Goal: Information Seeking & Learning: Learn about a topic

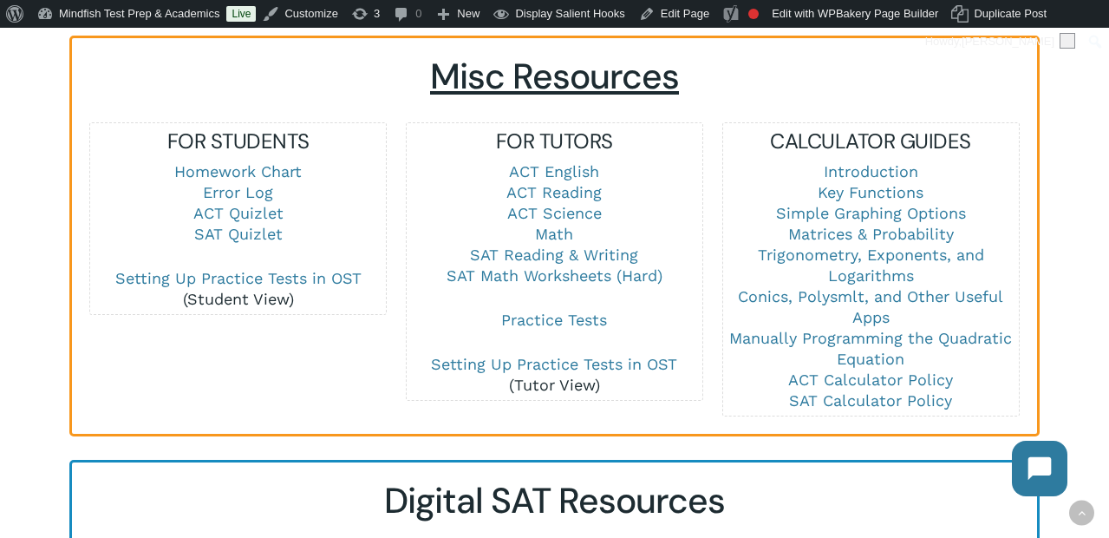
scroll to position [1253, 0]
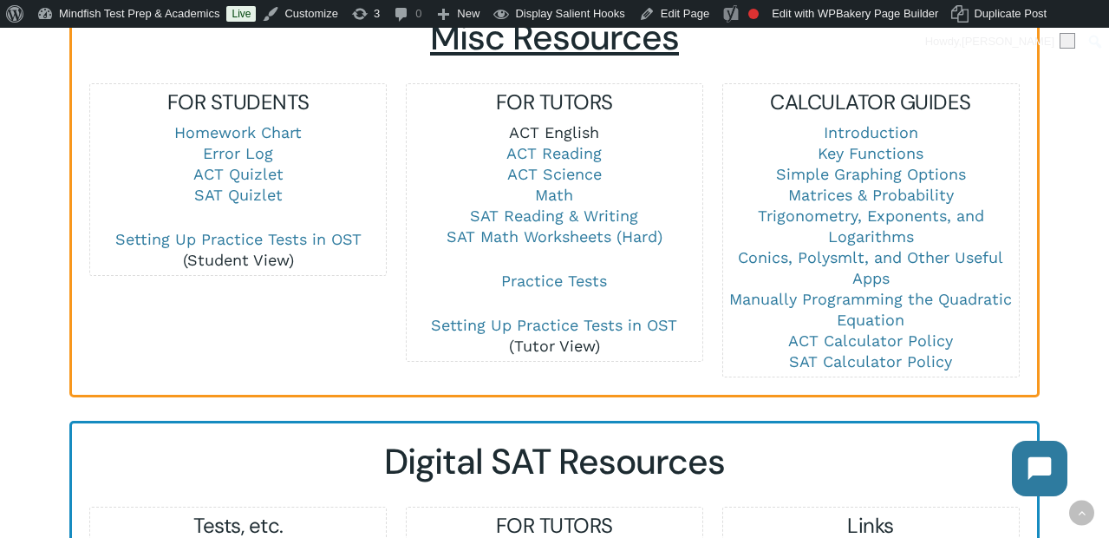
click at [554, 123] on link "ACT English" at bounding box center [554, 132] width 90 height 18
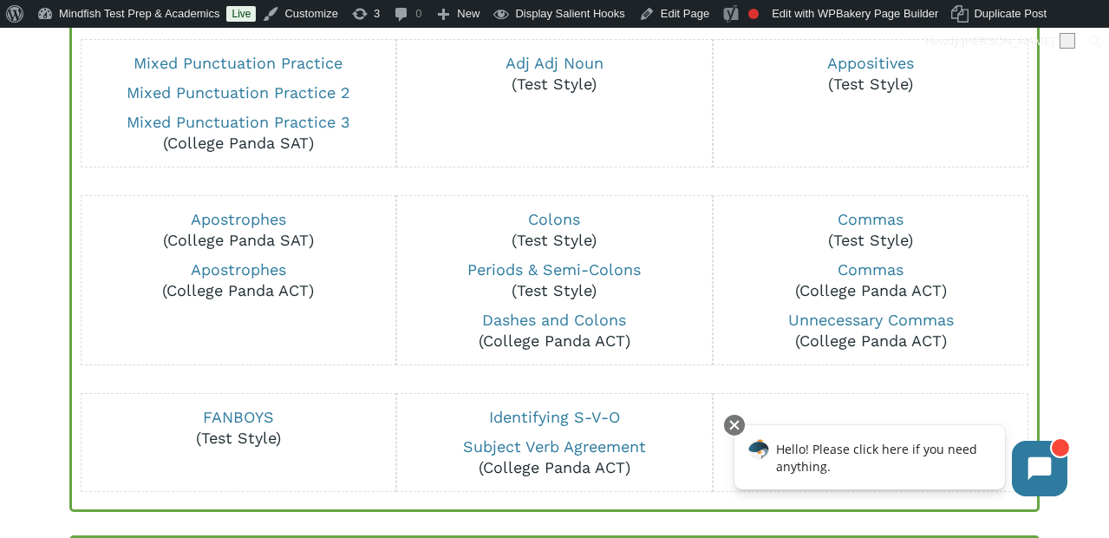
scroll to position [270, 0]
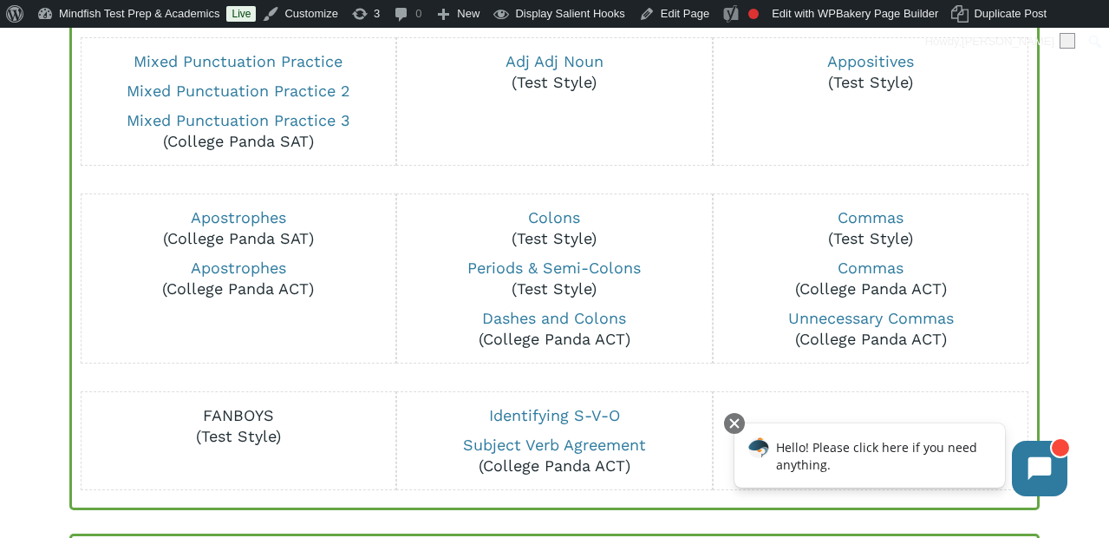
click at [234, 411] on link "FANBOYS" at bounding box center [238, 415] width 71 height 18
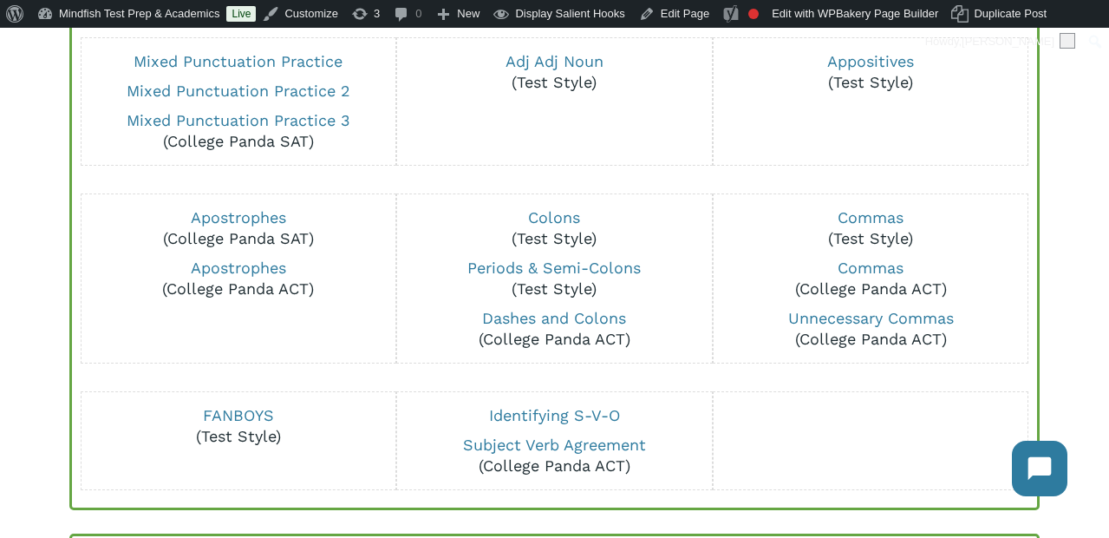
click at [408, 380] on div "Punctuation Mixed Punctuation Practice Mixed Punctuation Practice 2 Mixed Punct…" at bounding box center [554, 230] width 931 height 519
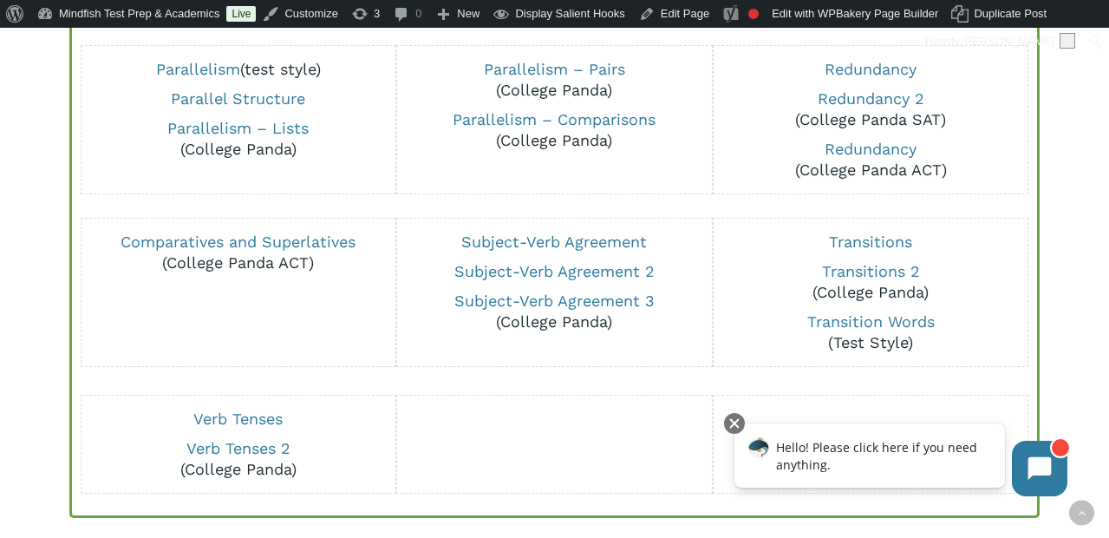
scroll to position [1238, 0]
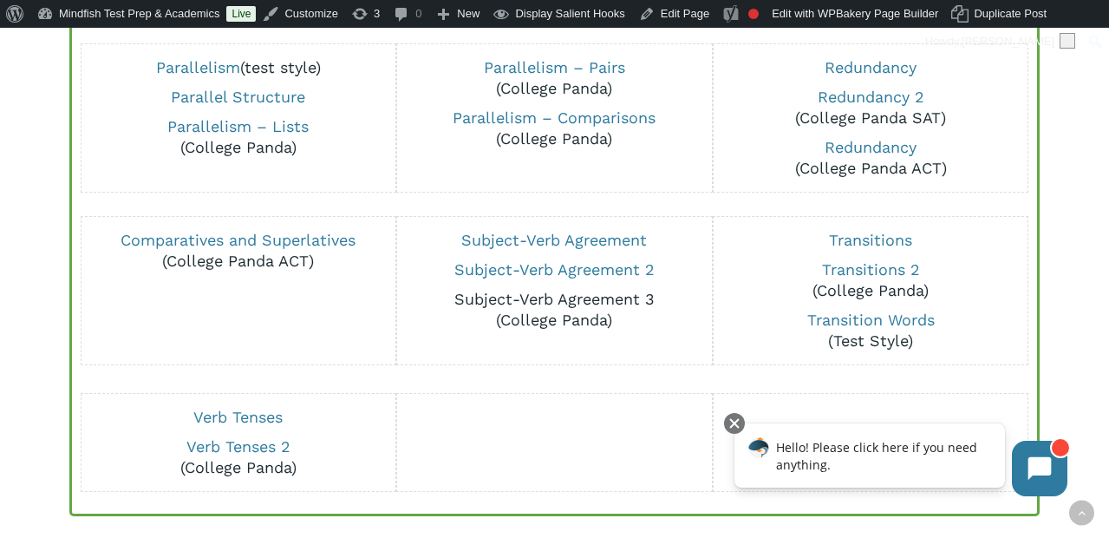
click at [567, 303] on link "Subject-Verb Agreement 3" at bounding box center [554, 299] width 200 height 18
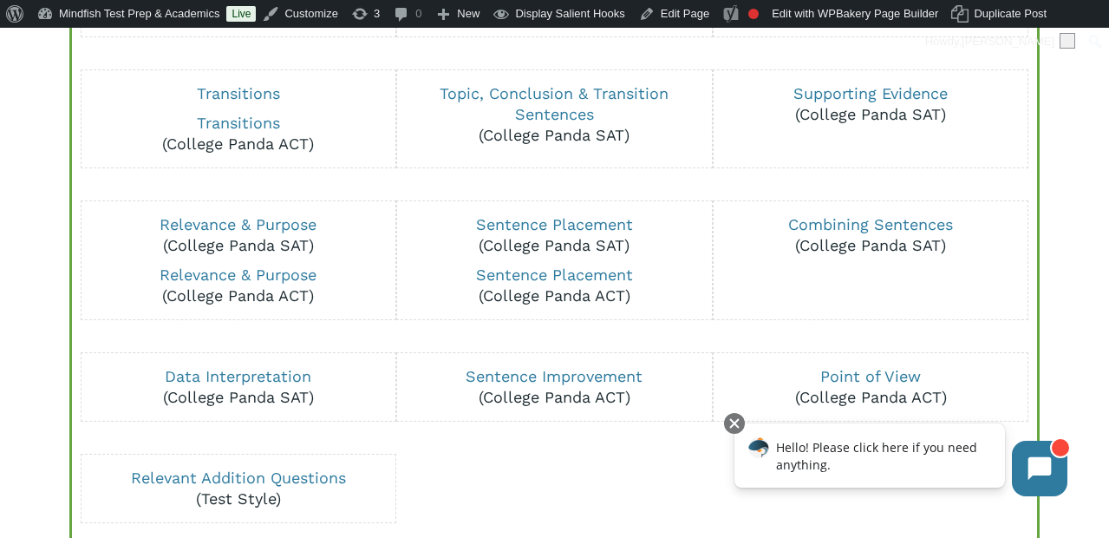
scroll to position [1885, 0]
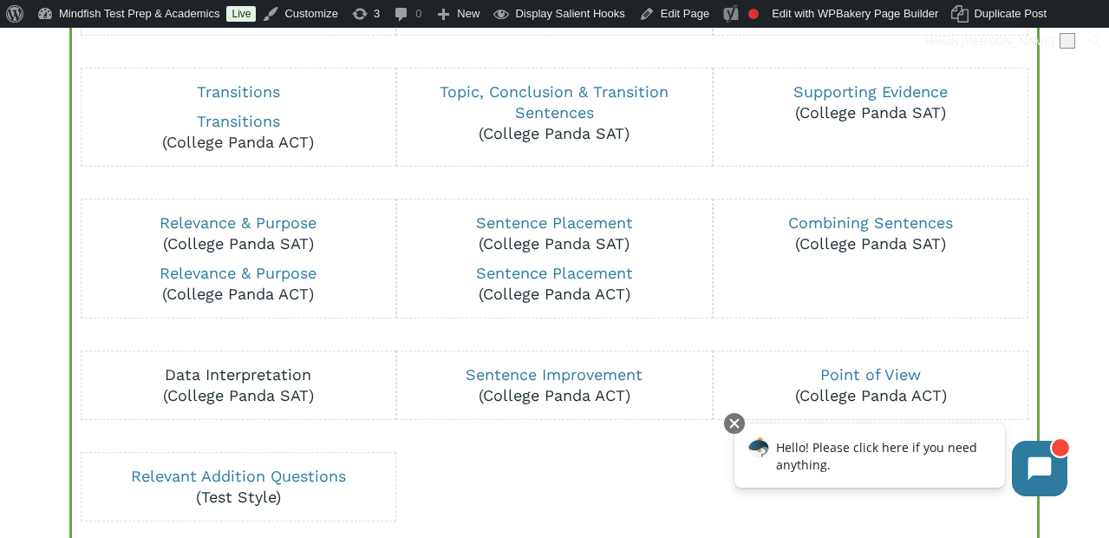
click at [260, 373] on link "Data Interpretation" at bounding box center [238, 374] width 147 height 18
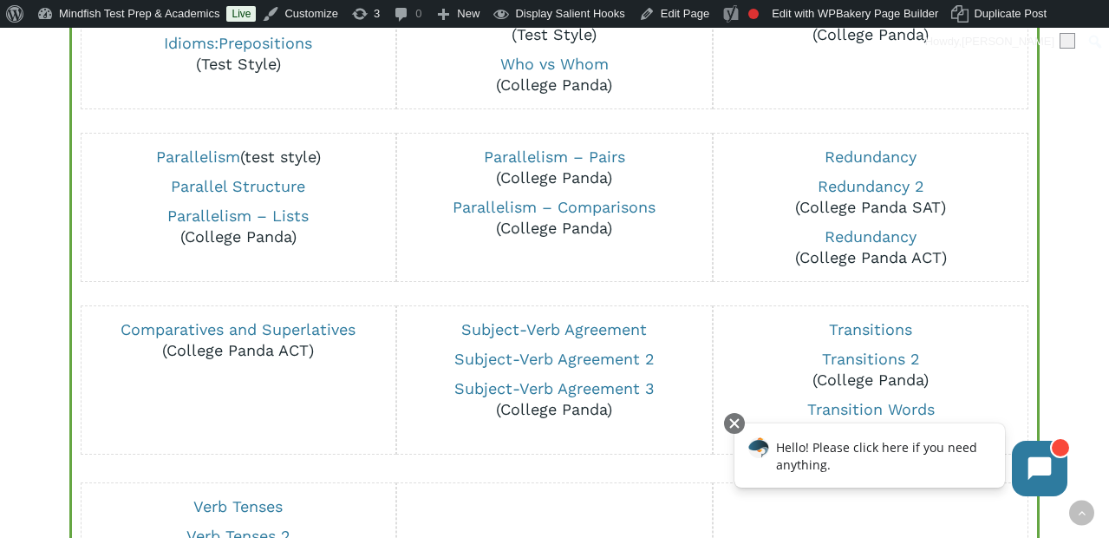
scroll to position [1147, 0]
click at [551, 387] on link "Subject-Verb Agreement 3" at bounding box center [554, 389] width 200 height 18
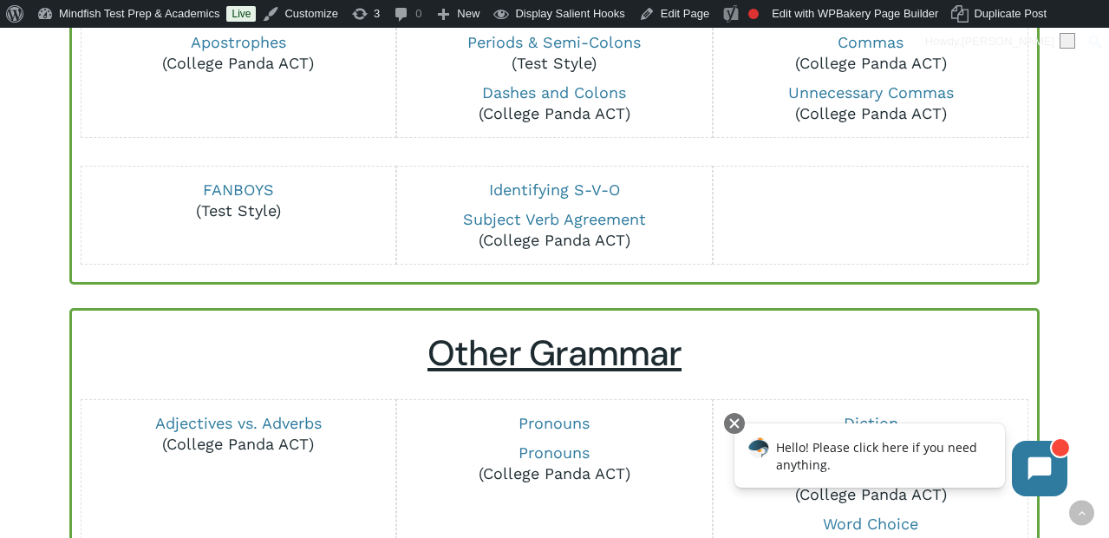
scroll to position [494, 0]
click at [550, 220] on link "Subject Verb Agreement" at bounding box center [554, 220] width 183 height 18
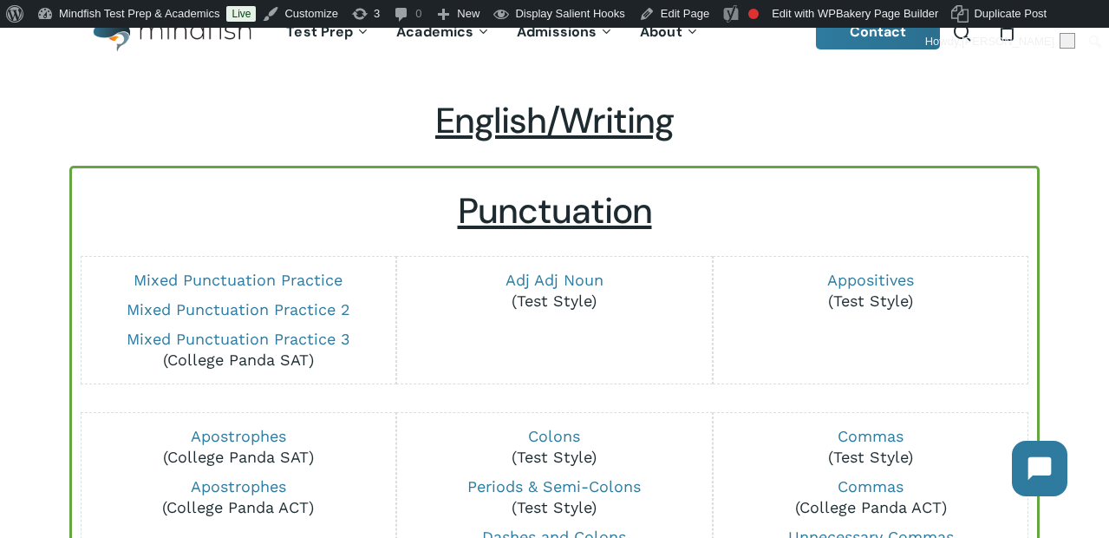
scroll to position [43, 0]
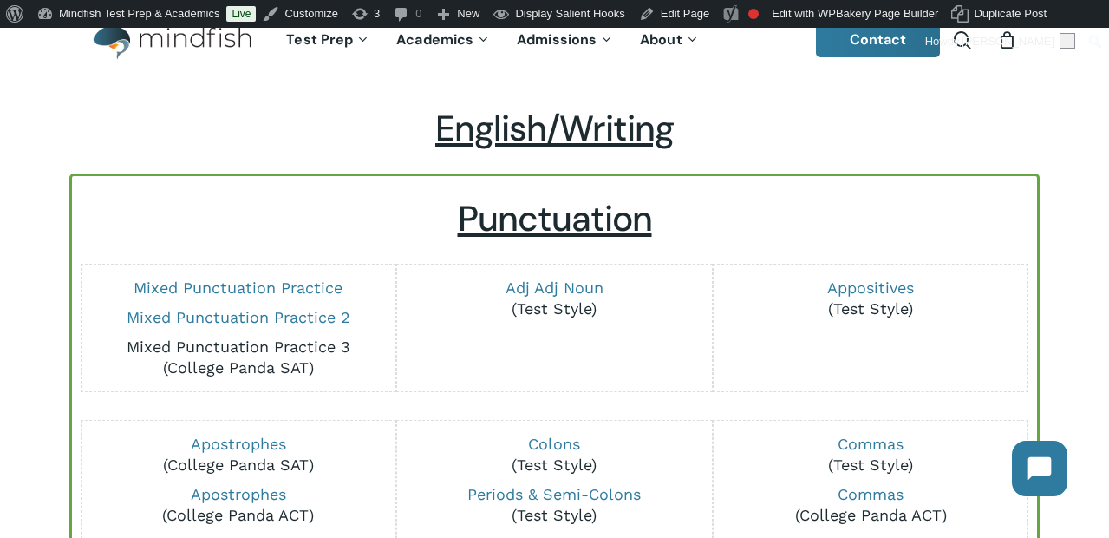
click at [299, 344] on link "Mixed Punctuation Practice 3" at bounding box center [239, 346] width 224 height 18
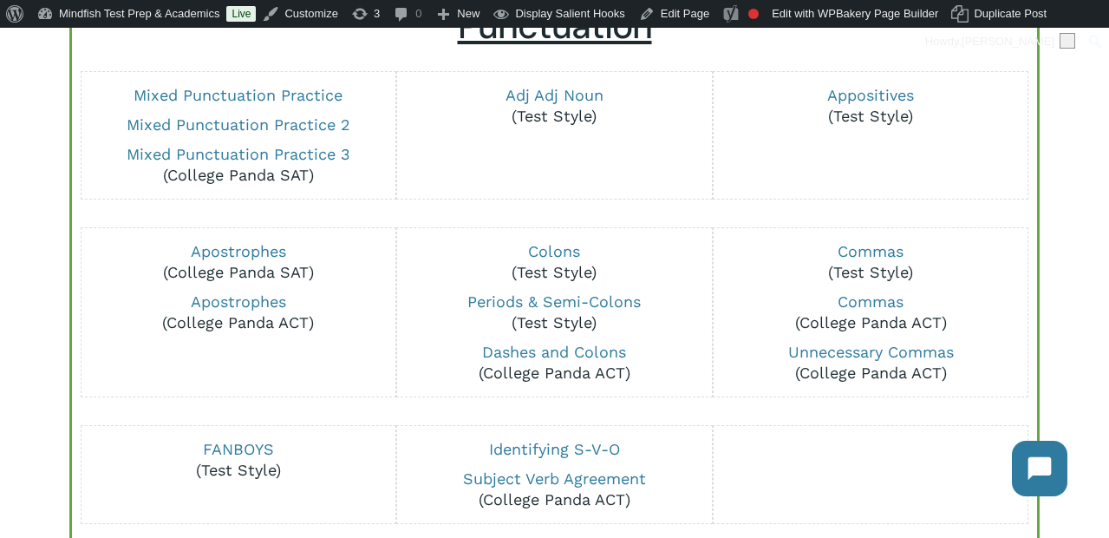
scroll to position [238, 0]
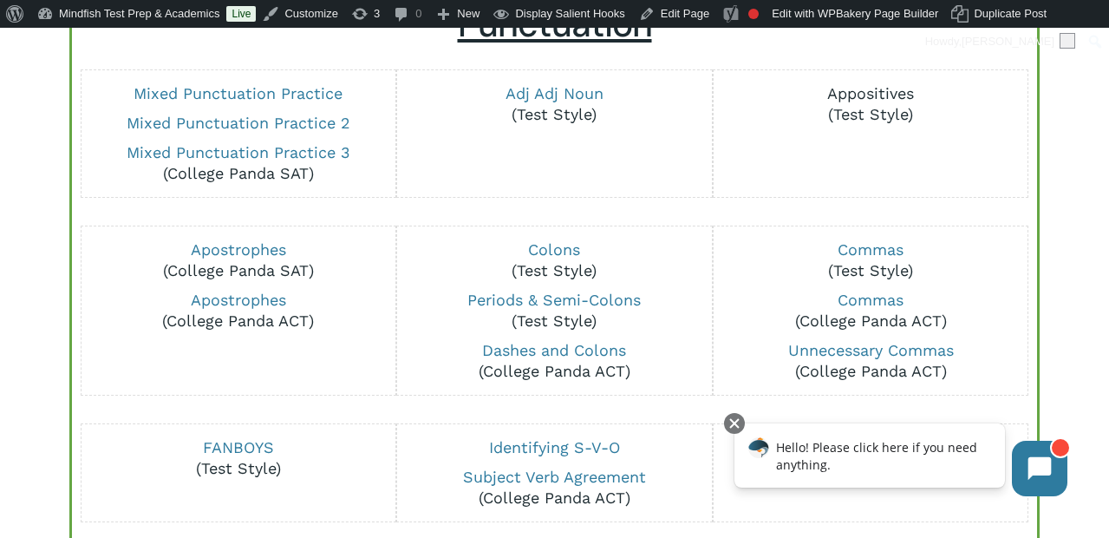
click at [870, 88] on link "Appositives" at bounding box center [870, 93] width 87 height 18
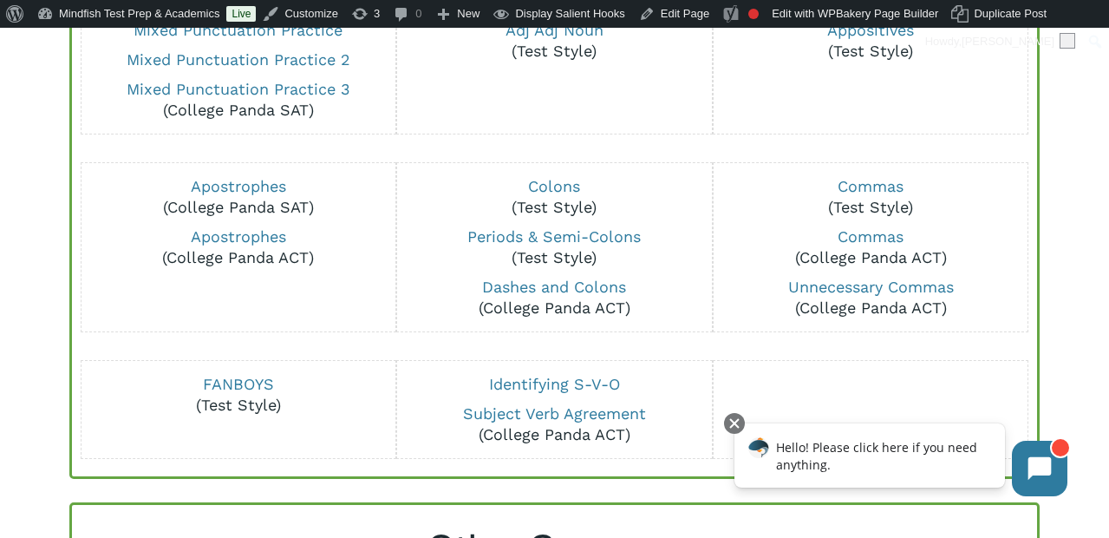
scroll to position [303, 0]
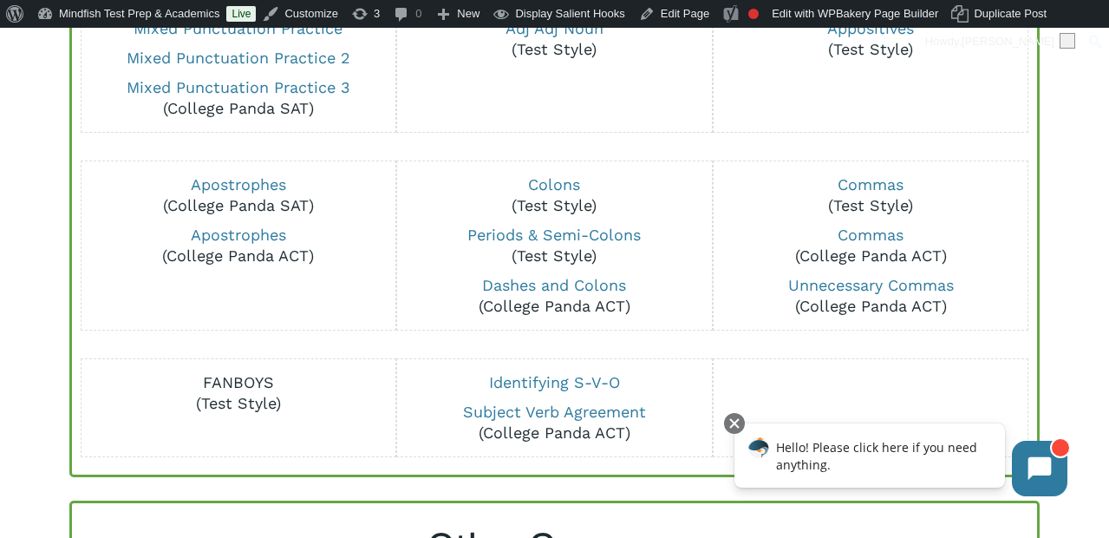
click at [235, 382] on link "FANBOYS" at bounding box center [238, 382] width 71 height 18
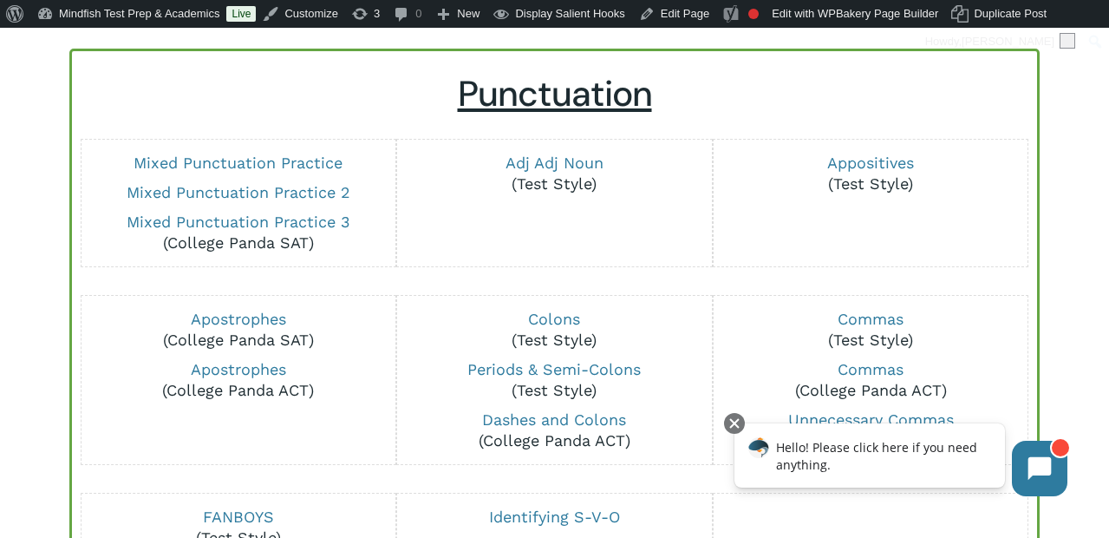
scroll to position [166, 0]
